Goal: Transaction & Acquisition: Purchase product/service

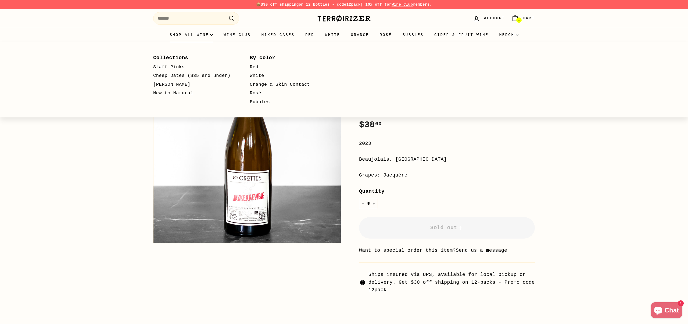
click at [192, 34] on summary "Shop all wine" at bounding box center [191, 35] width 54 height 15
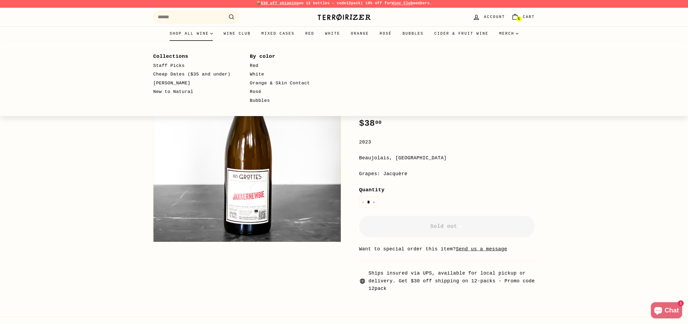
scroll to position [2, 0]
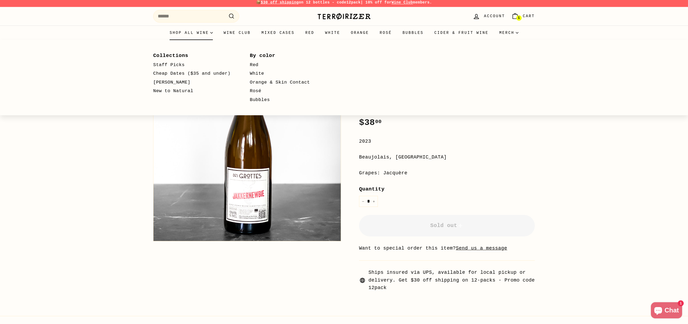
click at [186, 34] on summary "Shop all wine" at bounding box center [191, 33] width 54 height 15
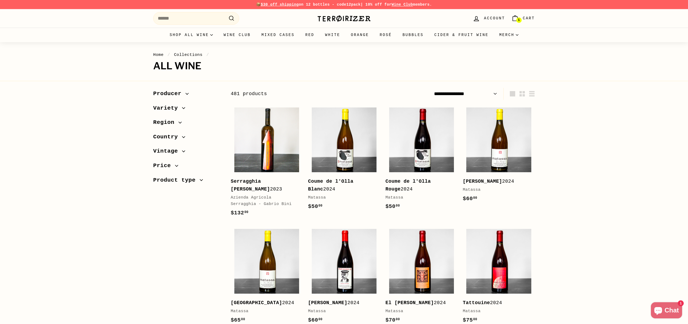
click at [474, 94] on select "**********" at bounding box center [465, 94] width 67 height 12
select select "**********"
click at [432, 88] on select "**********" at bounding box center [465, 94] width 67 height 12
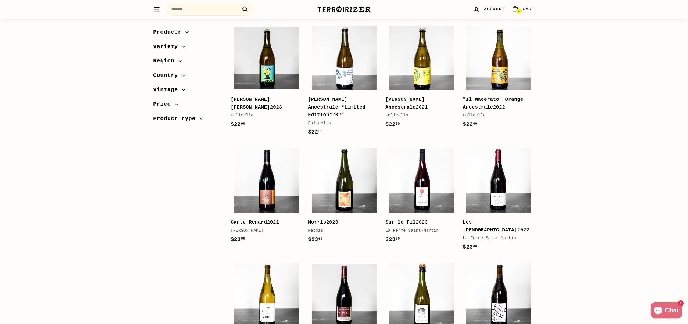
scroll to position [303, 0]
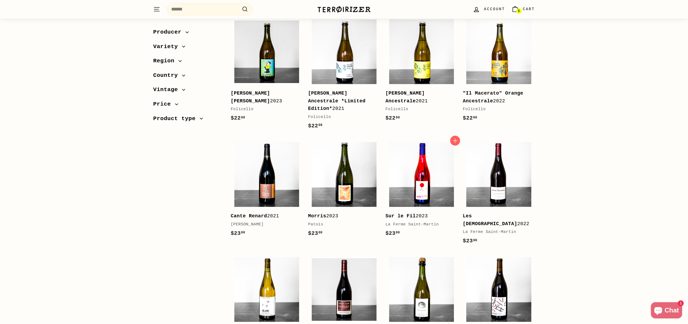
click at [410, 184] on img at bounding box center [421, 174] width 65 height 65
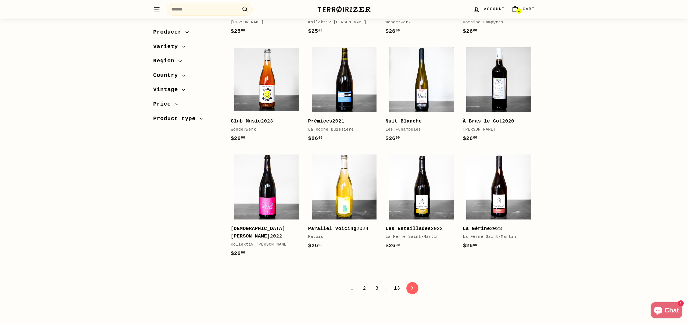
scroll to position [974, 0]
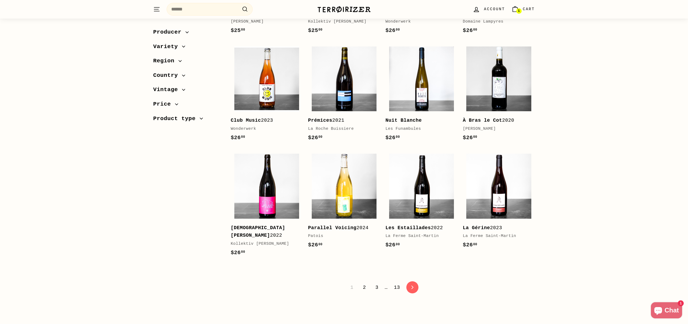
click at [377, 283] on link "3" at bounding box center [376, 287] width 9 height 9
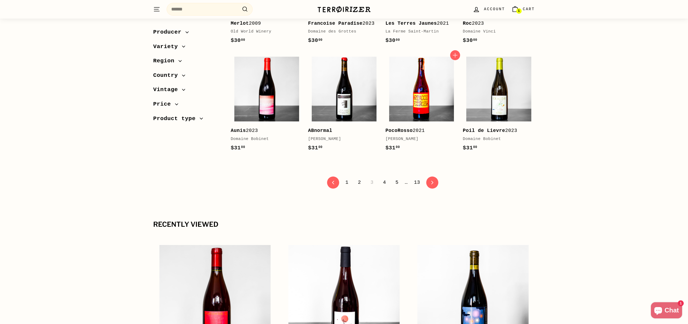
scroll to position [1073, 0]
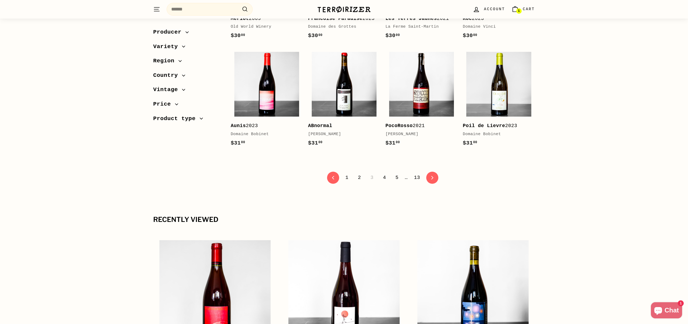
click at [383, 177] on link "4" at bounding box center [384, 177] width 9 height 9
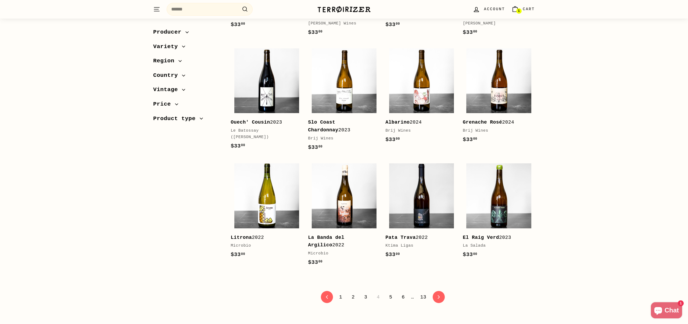
scroll to position [939, 0]
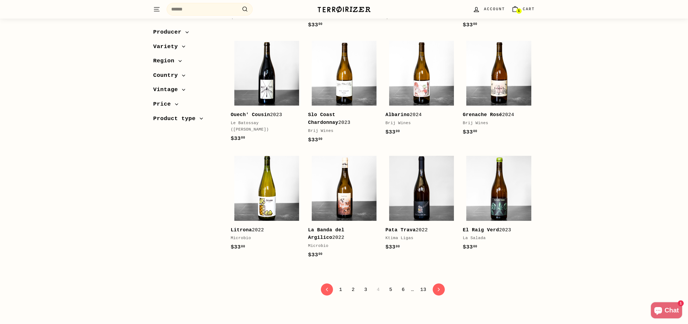
click at [390, 290] on link "5" at bounding box center [390, 289] width 9 height 9
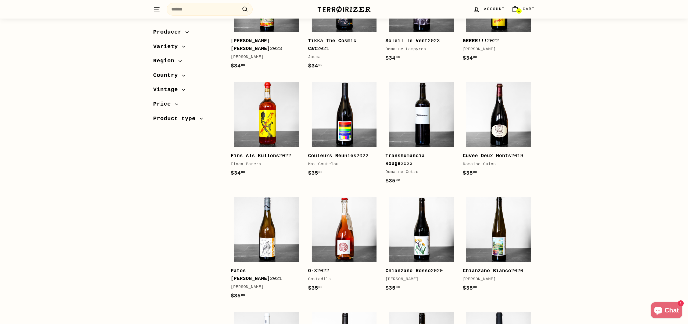
scroll to position [142, 0]
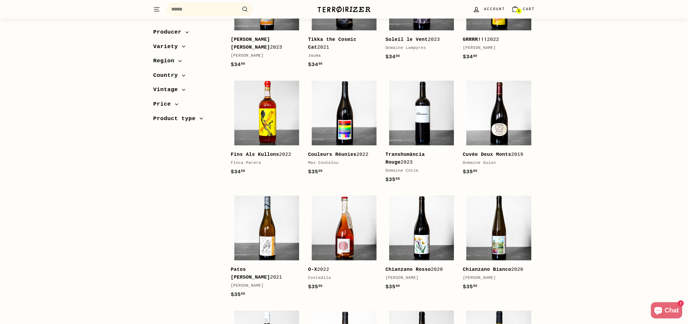
drag, startPoint x: 504, startPoint y: 161, endPoint x: 569, endPoint y: 160, distance: 64.5
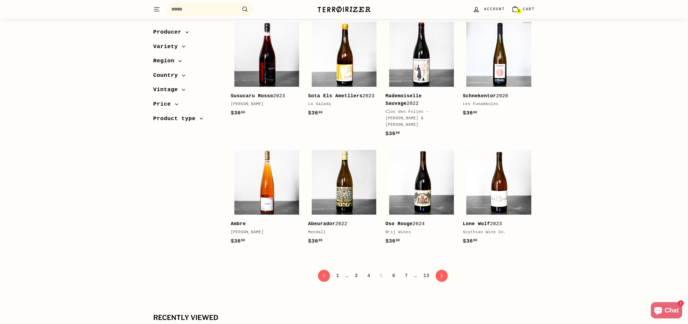
scroll to position [991, 0]
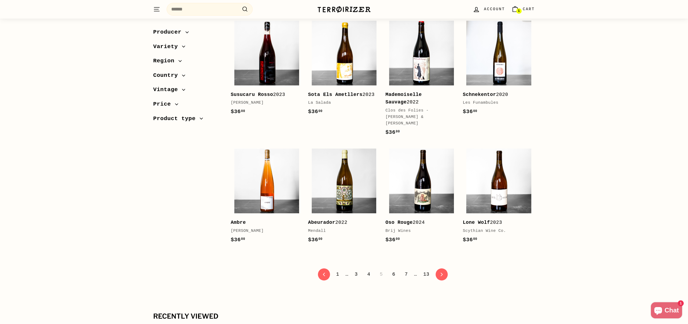
click at [394, 270] on link "6" at bounding box center [393, 274] width 9 height 9
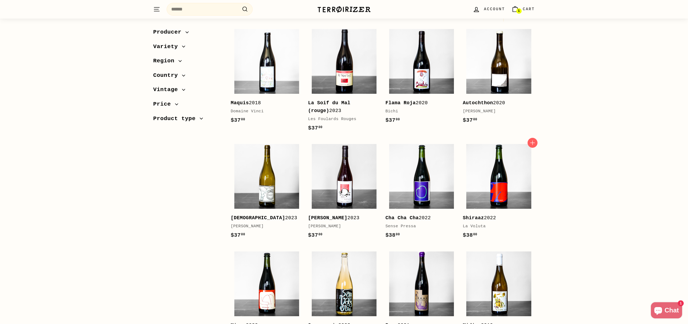
scroll to position [78, 0]
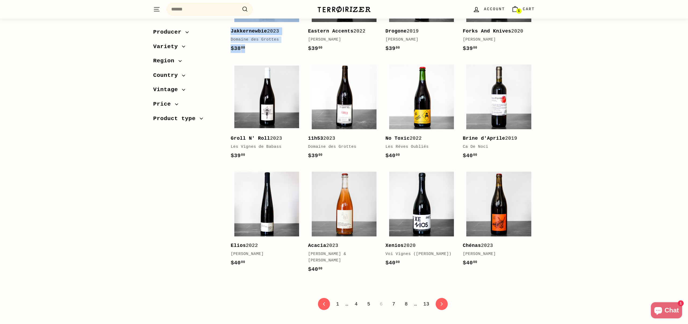
scroll to position [970, 0]
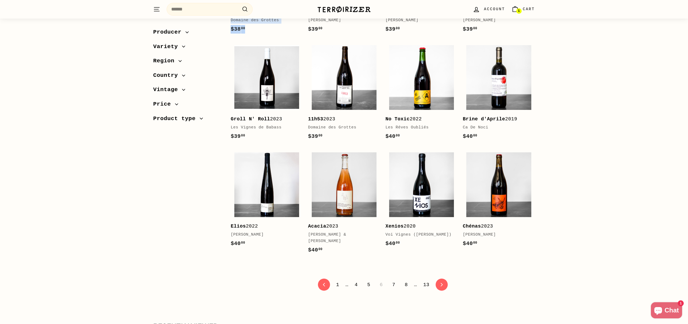
click at [393, 280] on link "7" at bounding box center [393, 284] width 9 height 9
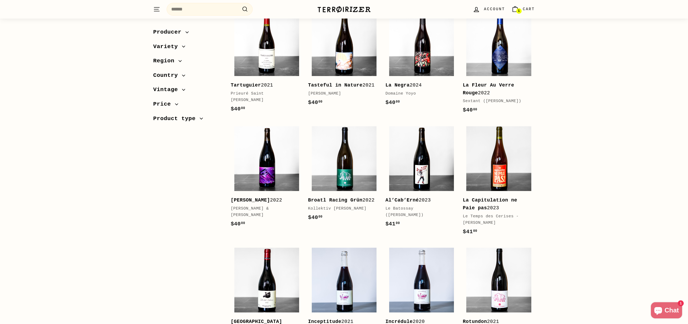
scroll to position [324, 0]
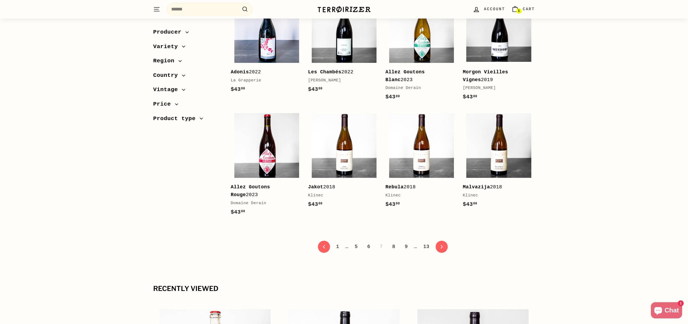
scroll to position [1018, 0]
click at [393, 251] on link "8" at bounding box center [393, 246] width 9 height 9
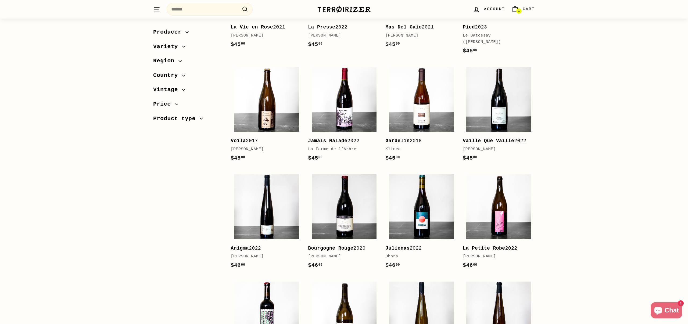
scroll to position [603, 0]
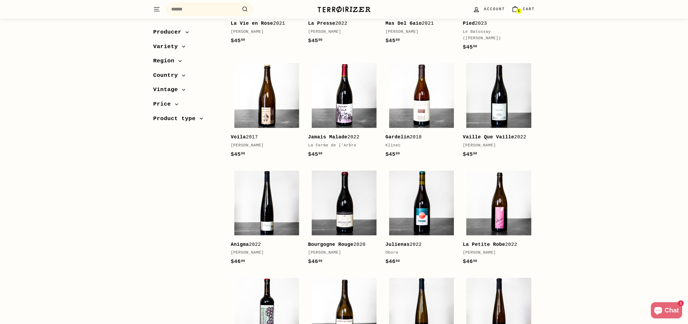
click at [565, 214] on div "Sort Featured Best selling Alphabetically, A-Z Alphabetically, Z-A Price, low t…" at bounding box center [344, 69] width 688 height 1169
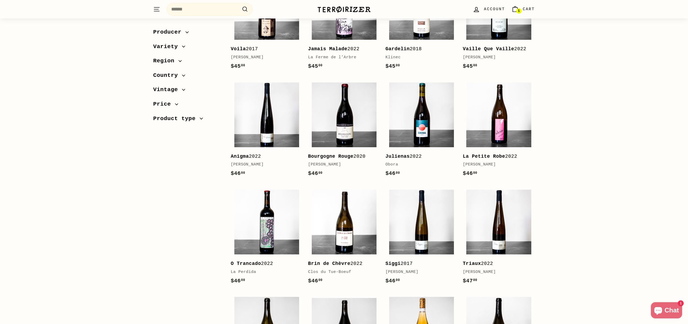
scroll to position [691, 0]
click at [184, 74] on icon "button" at bounding box center [183, 75] width 3 height 3
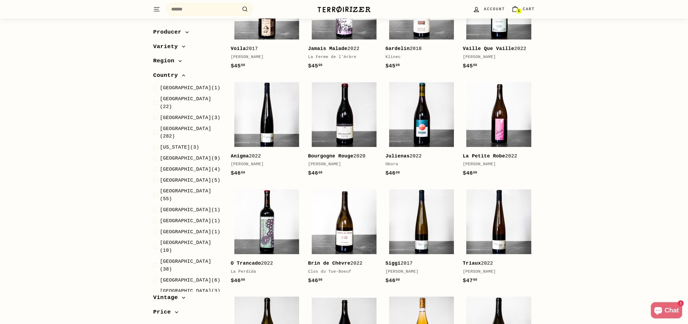
click at [175, 126] on span "France" at bounding box center [185, 128] width 51 height 5
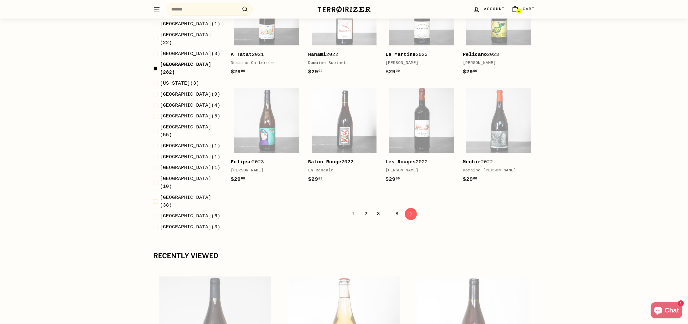
scroll to position [1035, 0]
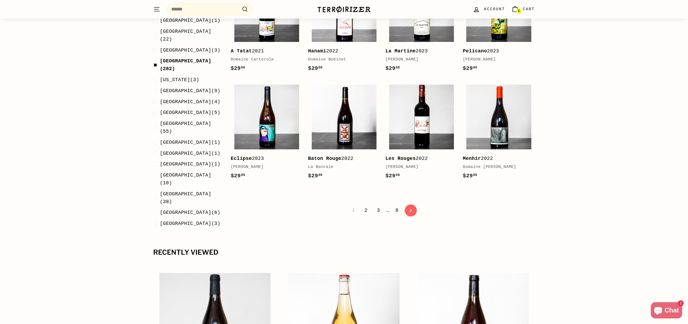
click at [379, 208] on link "3" at bounding box center [378, 210] width 9 height 9
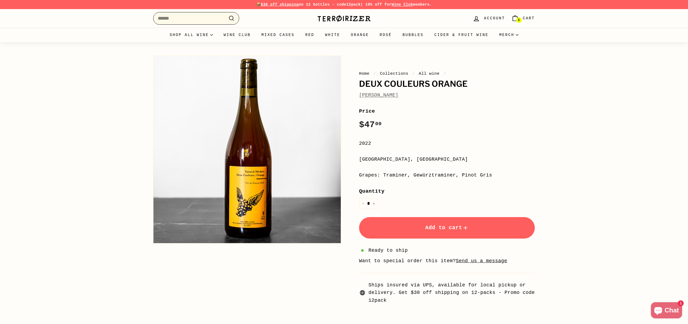
click at [171, 20] on input "Search" at bounding box center [196, 18] width 86 height 13
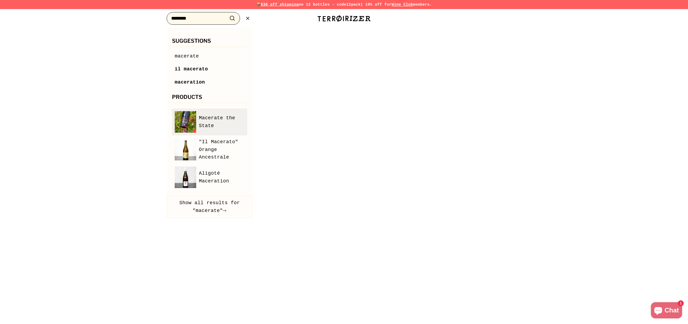
type input "********"
click at [209, 121] on span "Macerate the State" at bounding box center [222, 122] width 46 height 16
click at [247, 18] on icon ".cls-1{fill:none;stroke:#000;stroke-miterlimit:10;stroke-width:2px}" at bounding box center [247, 18] width 7 height 7
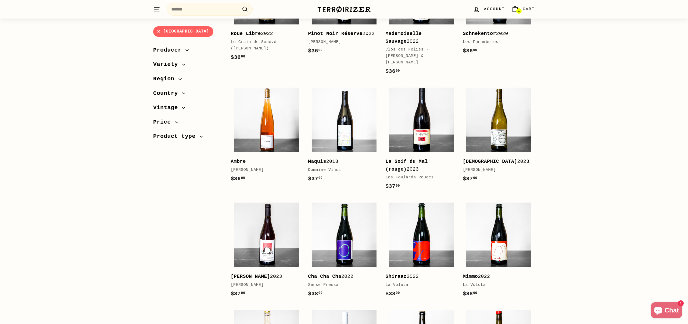
scroll to position [485, 0]
click at [254, 134] on img at bounding box center [266, 120] width 65 height 65
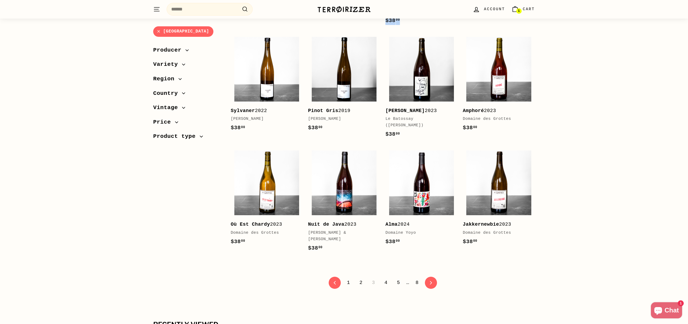
scroll to position [988, 0]
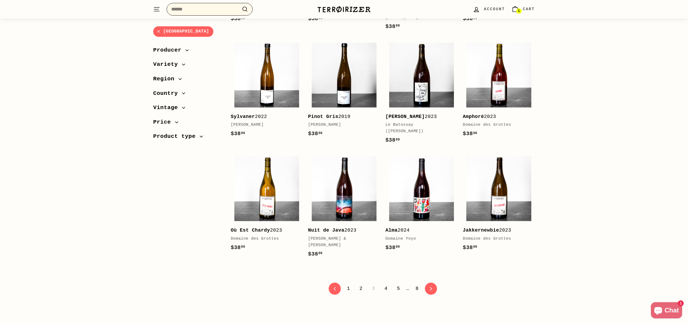
click at [212, 9] on input "Search" at bounding box center [210, 9] width 86 height 13
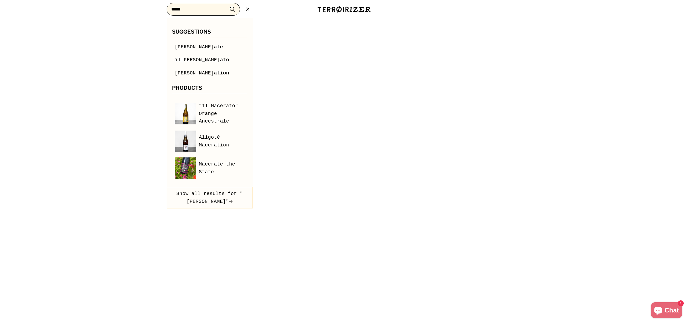
type input "*****"
click at [67, 113] on div at bounding box center [344, 162] width 688 height 324
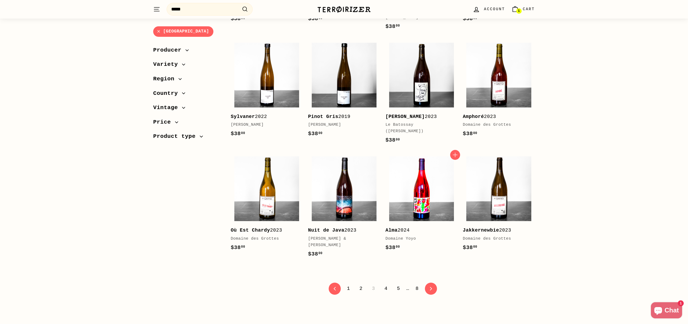
click at [430, 180] on img at bounding box center [421, 188] width 65 height 65
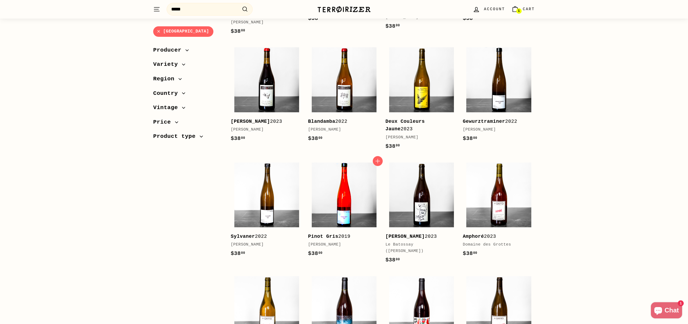
scroll to position [869, 0]
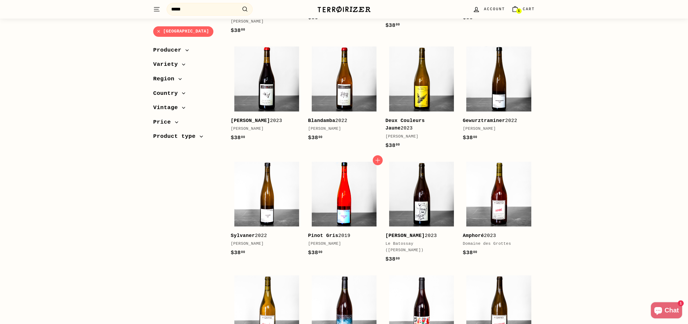
click at [356, 199] on img at bounding box center [344, 194] width 65 height 65
click at [246, 197] on img at bounding box center [266, 194] width 65 height 65
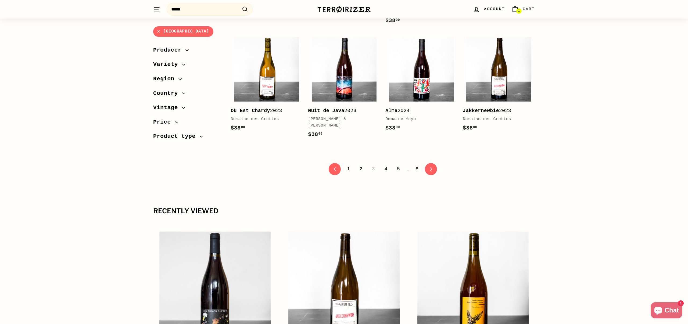
scroll to position [1101, 0]
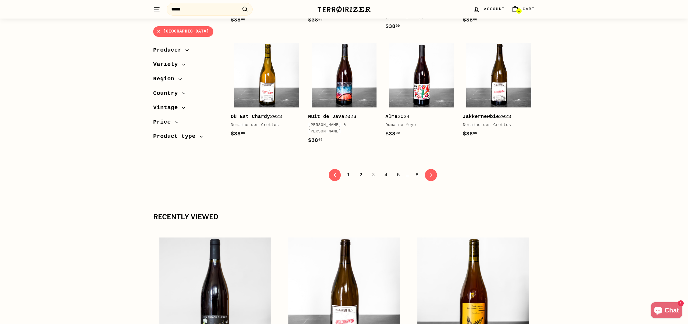
click at [387, 173] on link "4" at bounding box center [385, 174] width 9 height 9
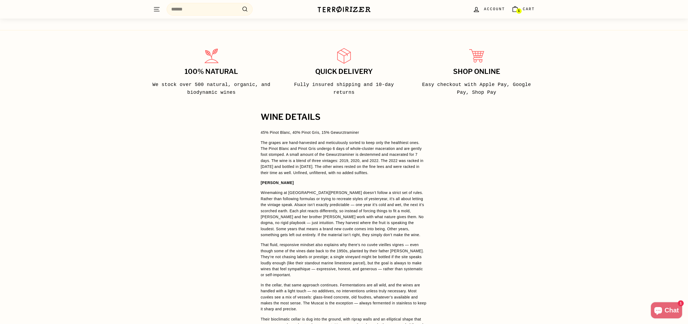
scroll to position [293, 0]
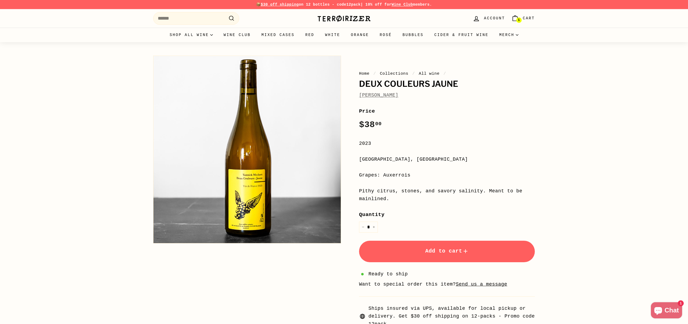
click at [381, 95] on link "[PERSON_NAME]" at bounding box center [378, 94] width 39 height 5
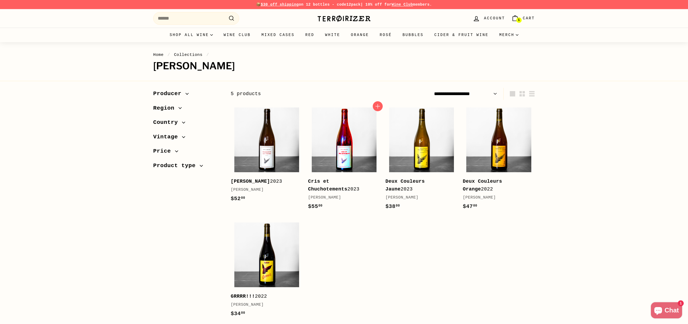
click at [333, 145] on img at bounding box center [344, 139] width 65 height 65
click at [291, 124] on img at bounding box center [266, 139] width 65 height 65
click at [207, 19] on input "Search" at bounding box center [196, 18] width 86 height 13
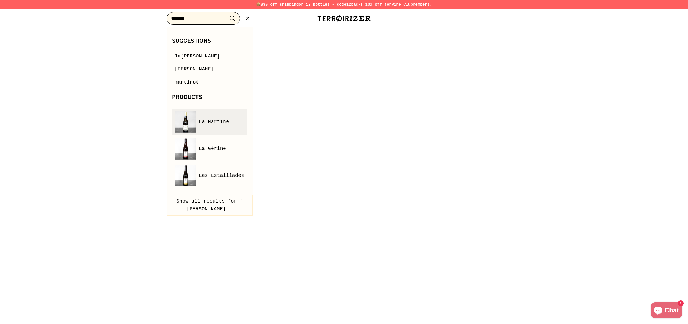
type input "*******"
click at [209, 116] on link "La Martine" at bounding box center [210, 121] width 70 height 21
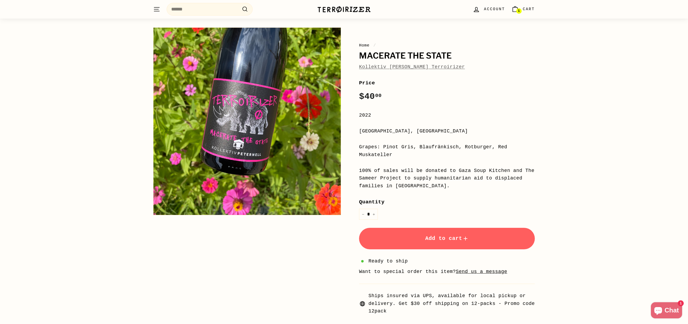
scroll to position [25, 0]
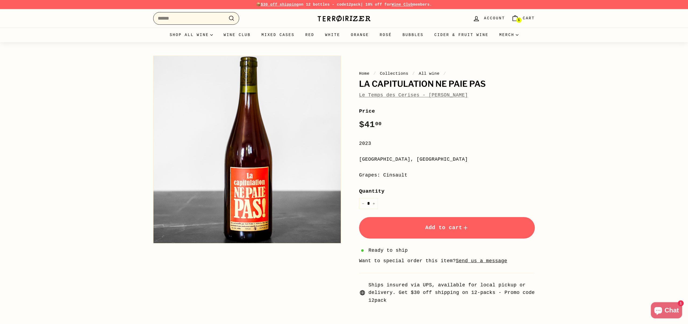
click at [210, 16] on input "Search" at bounding box center [196, 18] width 86 height 13
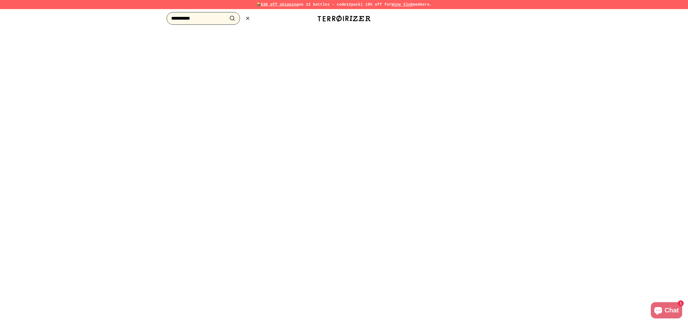
type input "**********"
click at [227, 14] on button ".cls-1{fill:none;stroke:#000;stroke-miterlimit:10;stroke-width:2px} Search" at bounding box center [232, 18] width 10 height 8
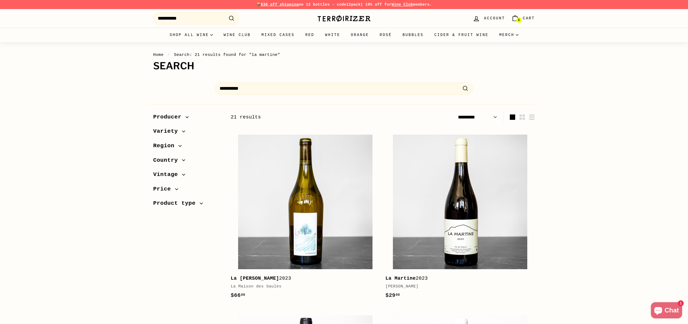
select select "*********"
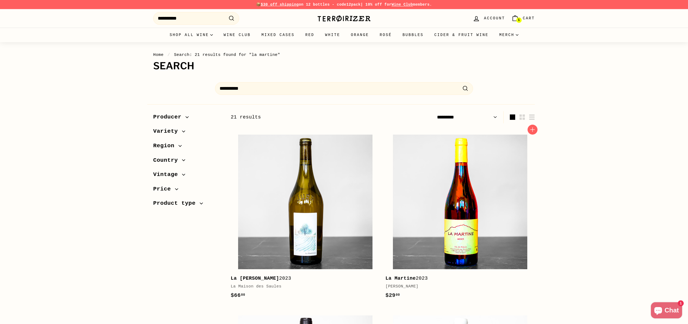
click at [495, 183] on img at bounding box center [460, 202] width 134 height 134
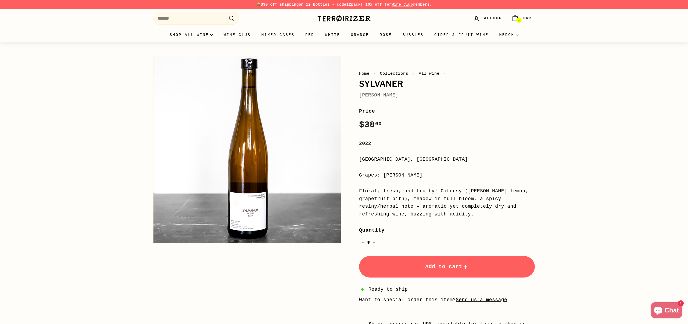
scroll to position [0, 0]
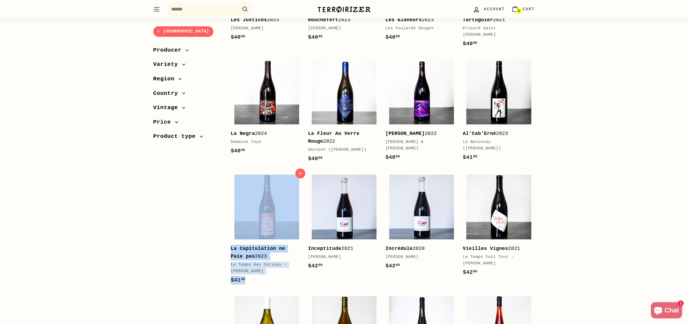
scroll to position [383, 0]
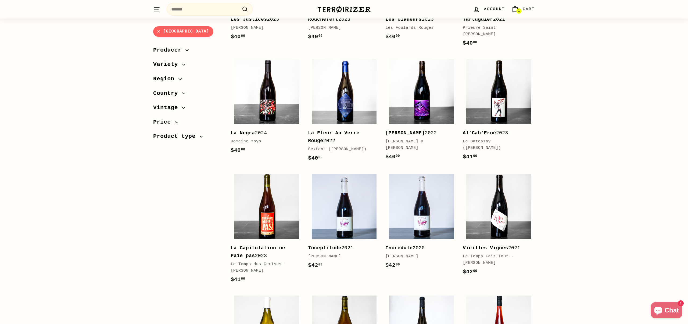
click at [593, 75] on div "France Sort Featured Best selling Alphabetically, A-Z Alphabetically, Z-A Price…" at bounding box center [344, 304] width 688 height 1199
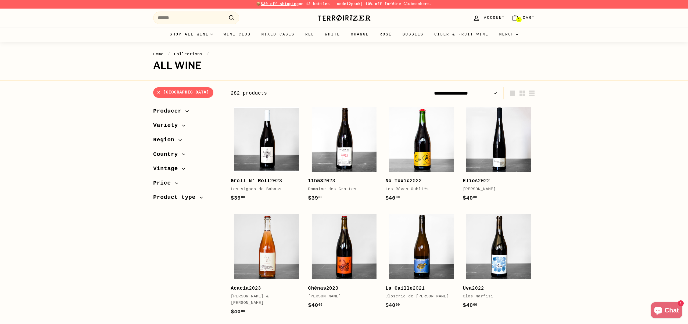
scroll to position [0, 0]
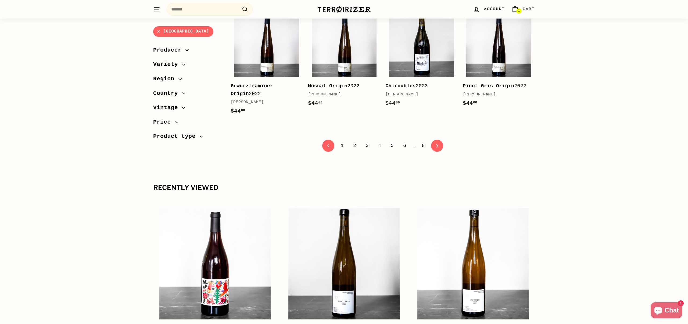
click at [367, 150] on link "3" at bounding box center [367, 145] width 9 height 9
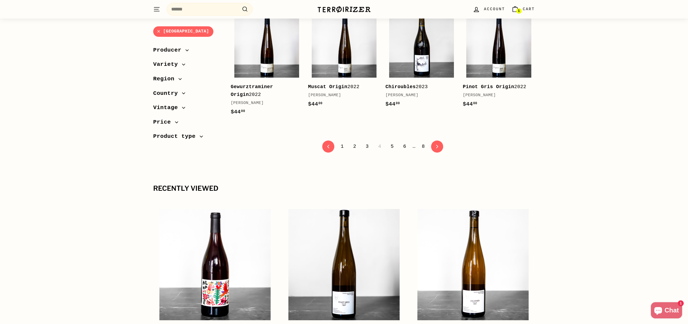
scroll to position [1119, 0]
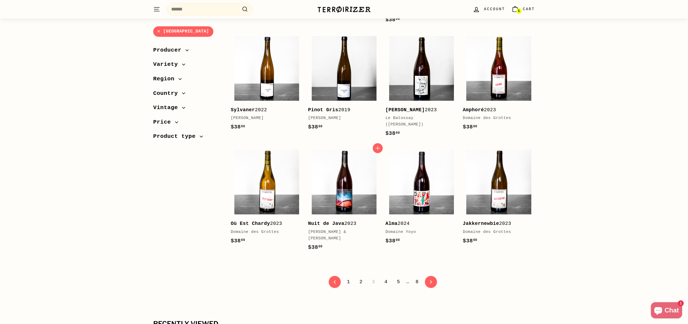
scroll to position [995, 0]
click at [334, 220] on b "Nuit de Java" at bounding box center [326, 222] width 36 height 5
click at [387, 277] on link "4" at bounding box center [385, 281] width 9 height 9
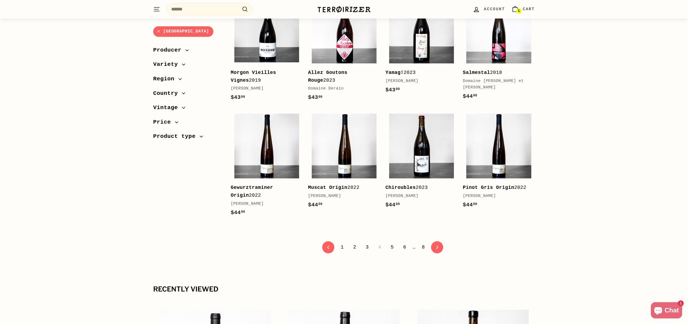
scroll to position [1024, 0]
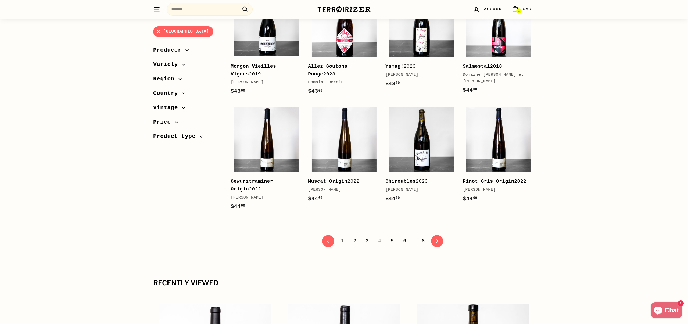
click at [393, 246] on link "5" at bounding box center [391, 240] width 9 height 9
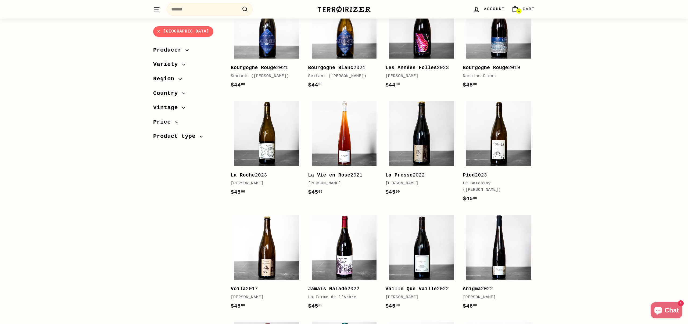
scroll to position [114, 0]
click at [347, 150] on img at bounding box center [344, 133] width 65 height 65
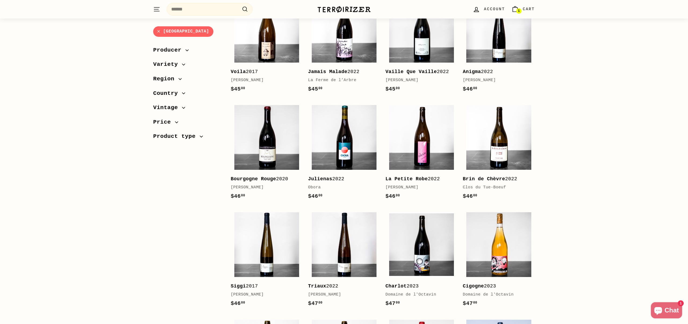
scroll to position [333, 0]
